Goal: Information Seeking & Learning: Learn about a topic

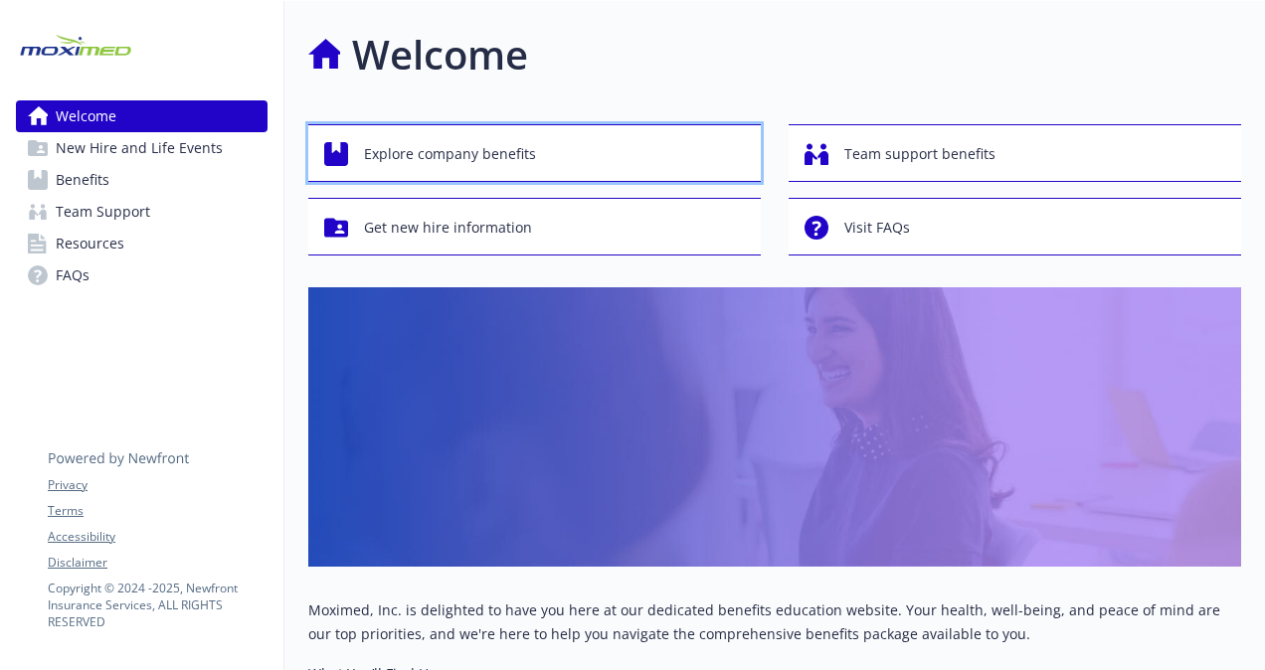
click at [454, 148] on span "Explore company benefits" at bounding box center [450, 154] width 172 height 38
